Goal: Navigation & Orientation: Find specific page/section

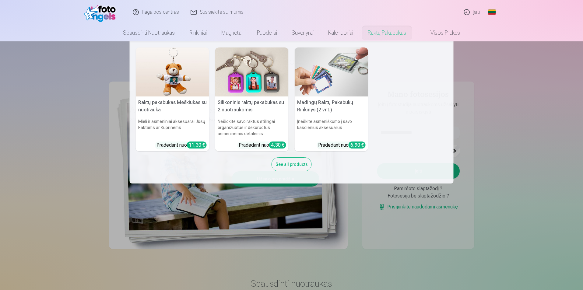
click at [298, 166] on div "See all products" at bounding box center [292, 164] width 40 height 14
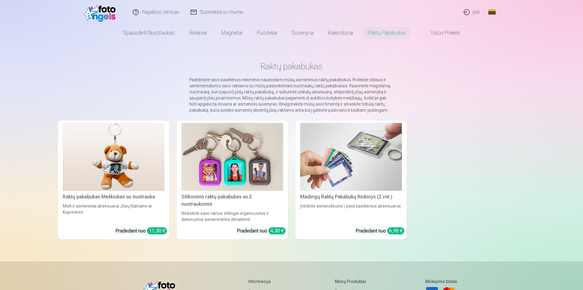
click at [454, 34] on link "Visos prekės" at bounding box center [441, 32] width 54 height 17
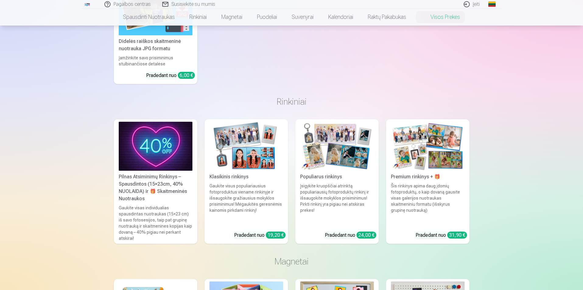
scroll to position [200, 0]
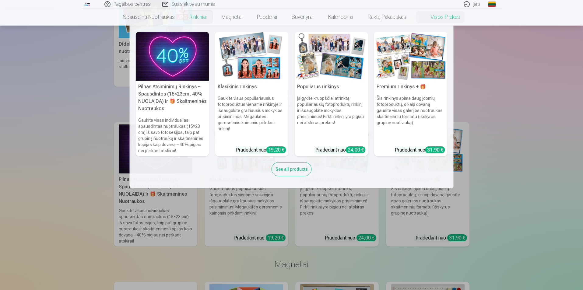
click at [203, 16] on link "Rinkiniai" at bounding box center [198, 17] width 32 height 17
